Goal: Information Seeking & Learning: Learn about a topic

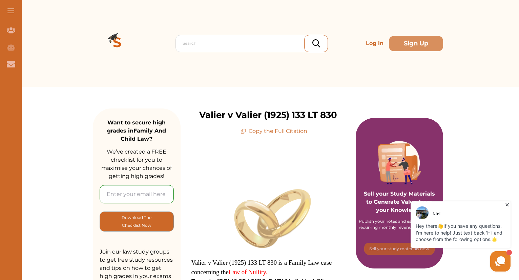
click at [507, 205] on icon at bounding box center [507, 204] width 7 height 7
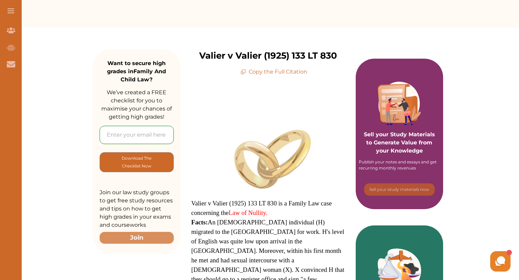
scroll to position [62, 0]
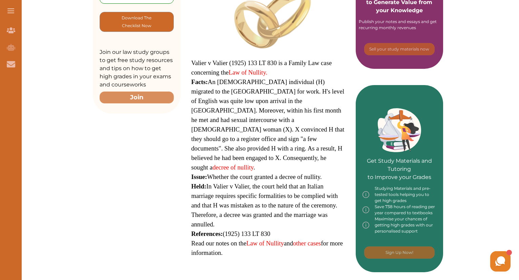
scroll to position [195, 0]
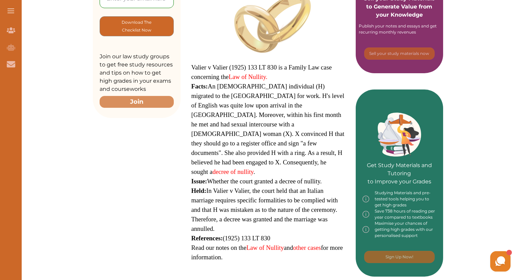
drag, startPoint x: 193, startPoint y: 67, endPoint x: 220, endPoint y: 86, distance: 33.4
click at [220, 86] on p "Valier v Valier (1925) 133 LT 830 is a Family Law case concerning the Law of Nu…" at bounding box center [268, 123] width 154 height 277
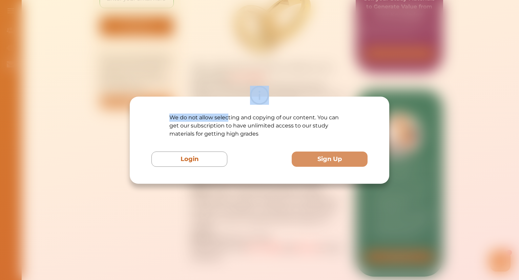
drag, startPoint x: 220, startPoint y: 86, endPoint x: 229, endPoint y: 105, distance: 21.1
click at [229, 105] on div "We do not allow selecting and copying of our content. You can get our subscript…" at bounding box center [259, 140] width 519 height 280
click at [441, 147] on div "We do not allow selecting and copying of our content. You can get our subscript…" at bounding box center [259, 140] width 519 height 280
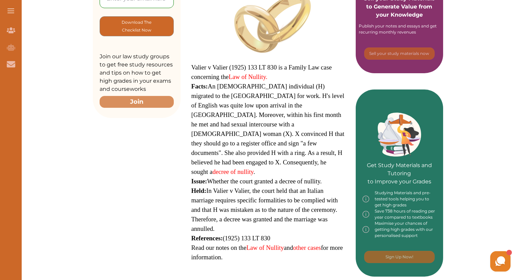
drag, startPoint x: 245, startPoint y: 67, endPoint x: 223, endPoint y: 67, distance: 22.0
click at [223, 67] on span "Valier v Valier (1925) 133 LT 830 is a Family Law case concerning the Law of Nu…" at bounding box center [261, 72] width 141 height 17
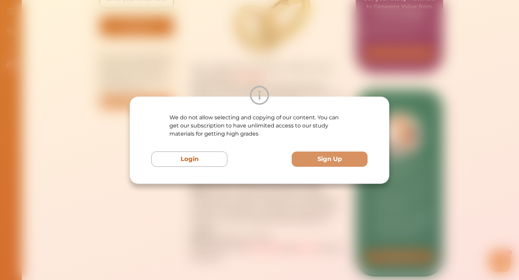
click at [455, 94] on div "We do not allow selecting and copying of our content. You can get our subscript…" at bounding box center [259, 140] width 519 height 280
